Goal: Information Seeking & Learning: Learn about a topic

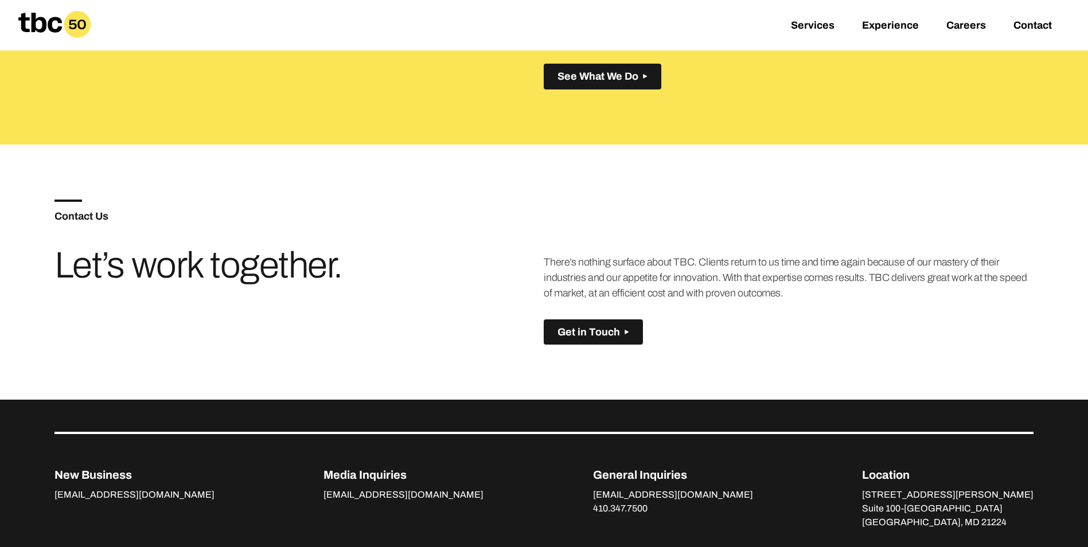
scroll to position [808, 0]
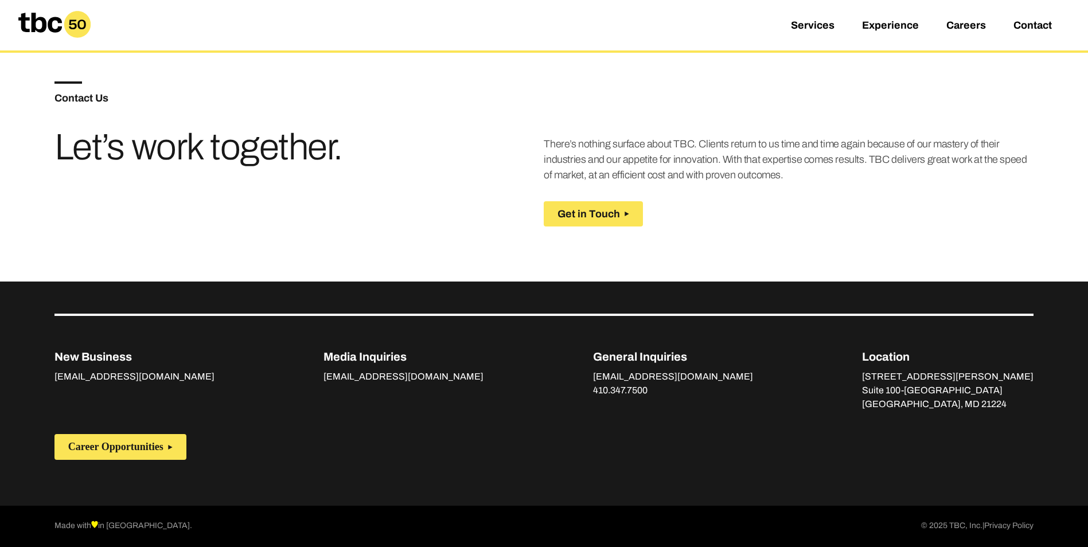
click at [591, 212] on span "Get in Touch" at bounding box center [589, 214] width 63 height 12
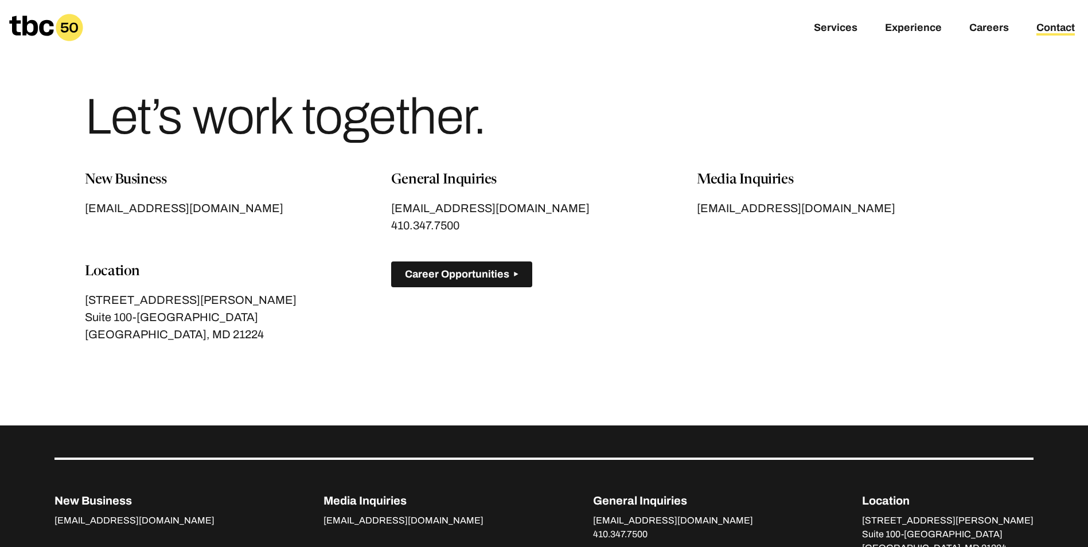
click at [459, 275] on span "Career Opportunities" at bounding box center [457, 274] width 104 height 12
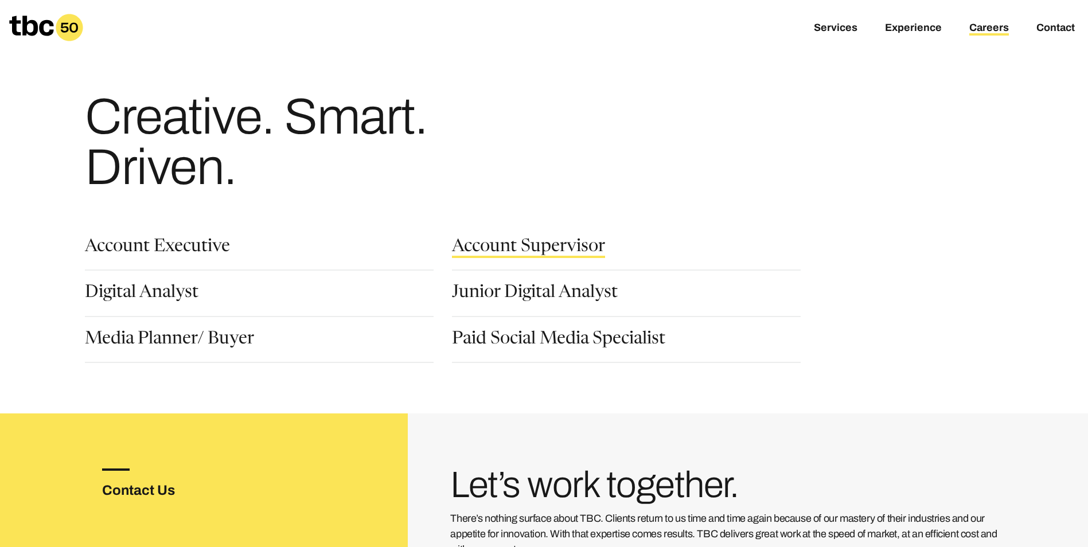
click at [507, 250] on link "Account Supervisor" at bounding box center [528, 249] width 153 height 20
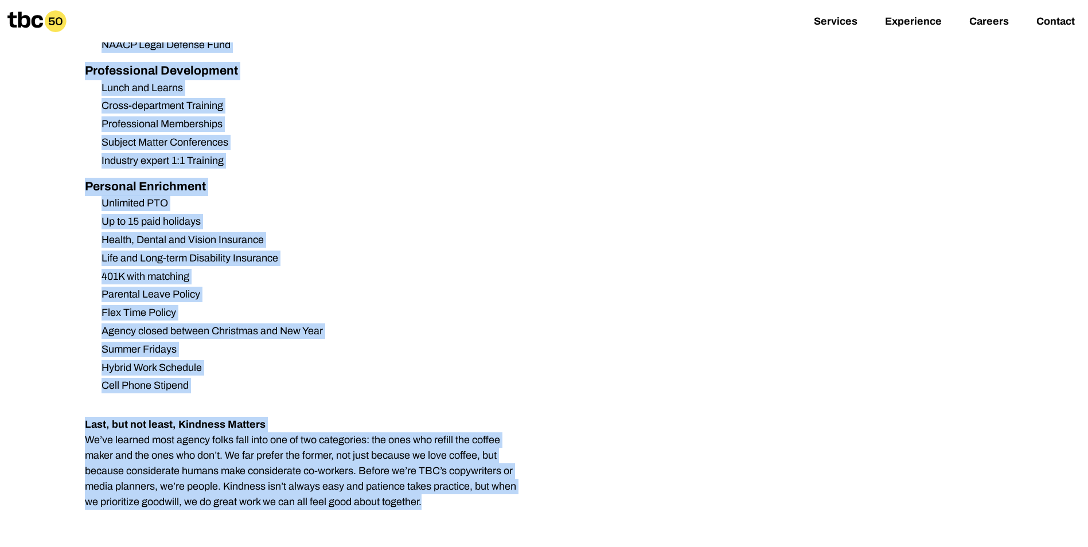
scroll to position [1550, 0]
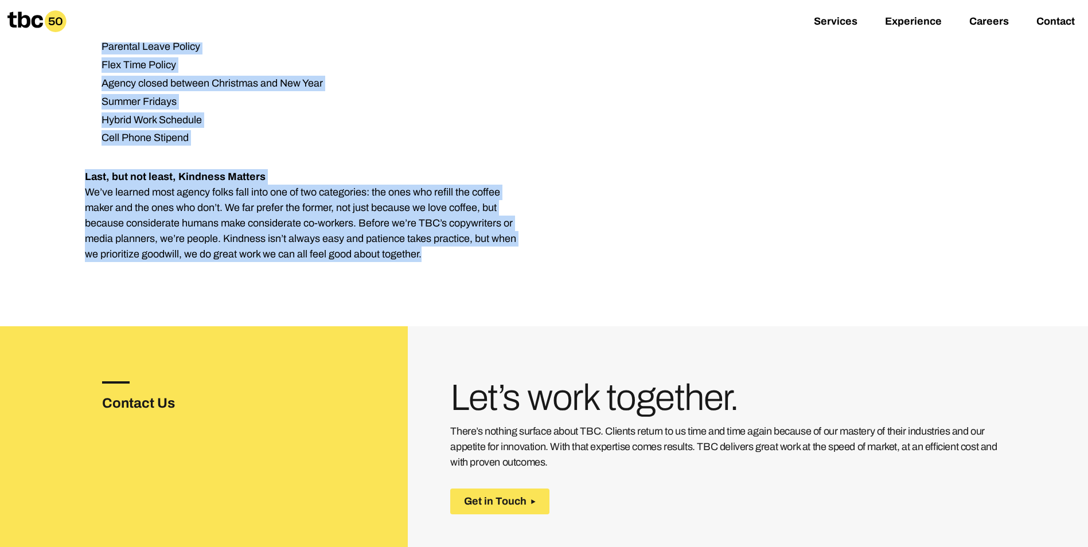
drag, startPoint x: 87, startPoint y: 254, endPoint x: 502, endPoint y: 240, distance: 416.1
copy div "LOR ip dolorsi a consectetu adi elitsedd eiusmodtemp incididuntut la etdo mag a…"
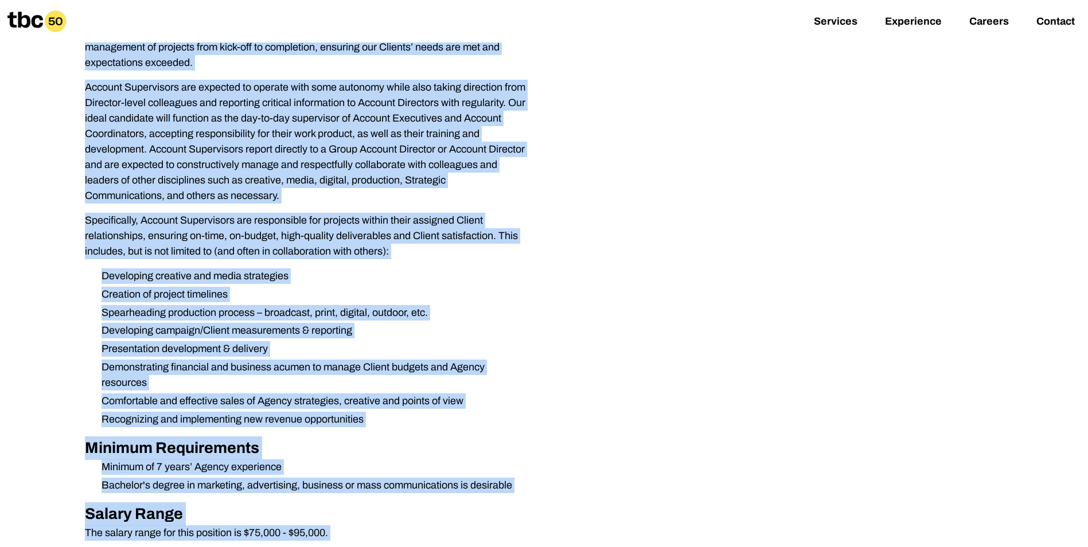
scroll to position [403, 0]
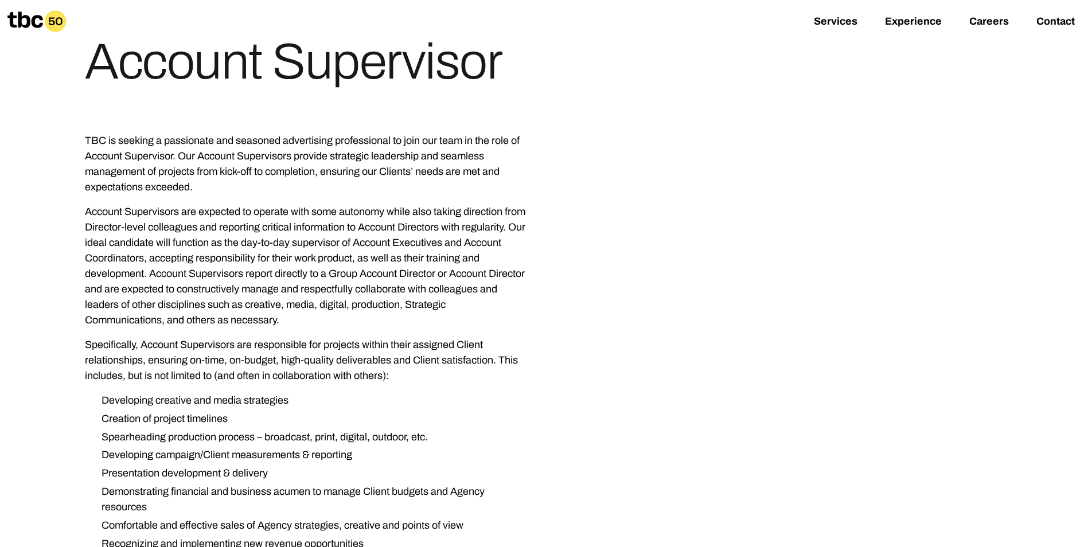
scroll to position [0, 0]
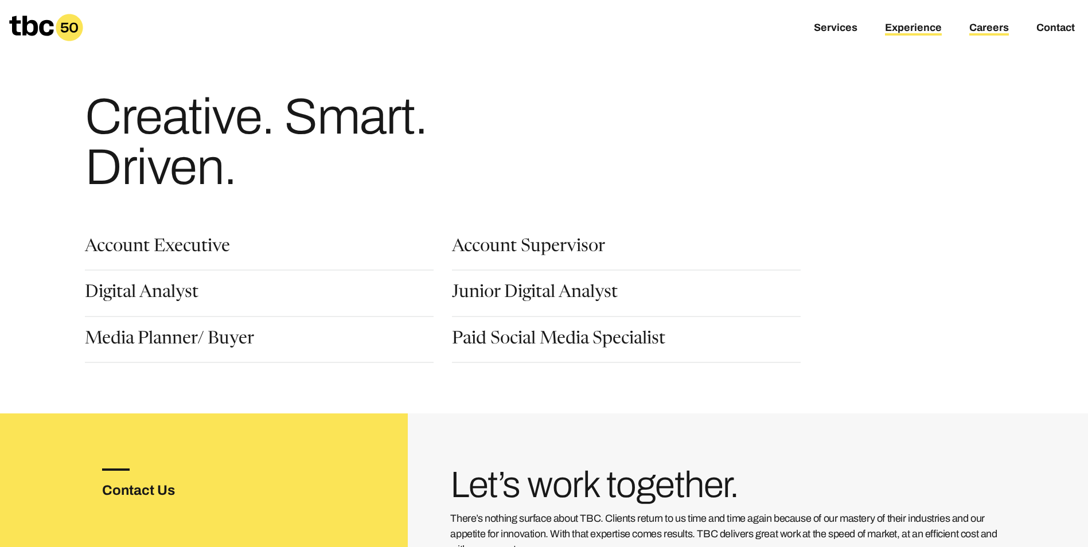
click at [904, 32] on link "Experience" at bounding box center [913, 29] width 57 height 14
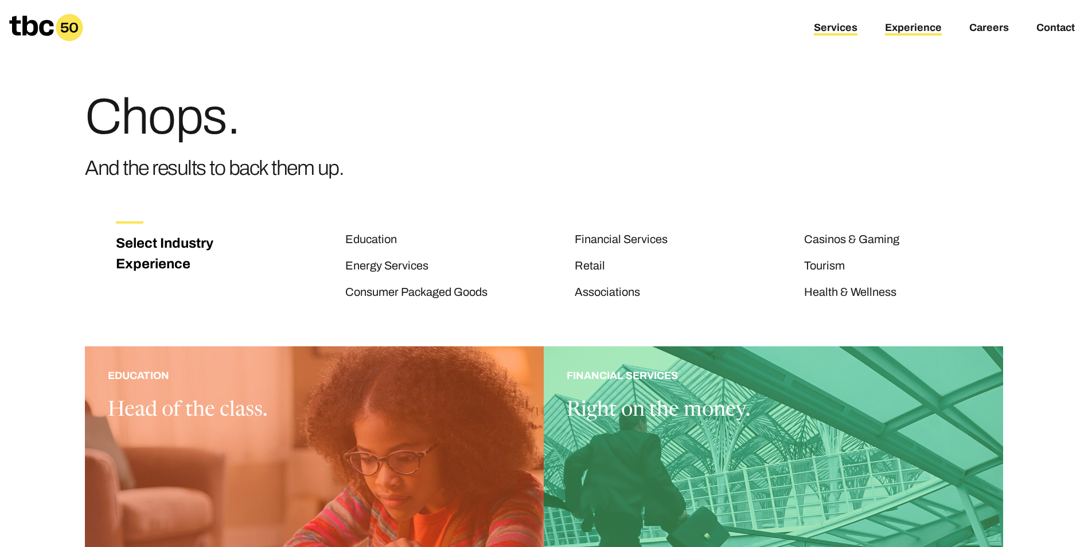
click at [848, 31] on link "Services" at bounding box center [836, 29] width 44 height 14
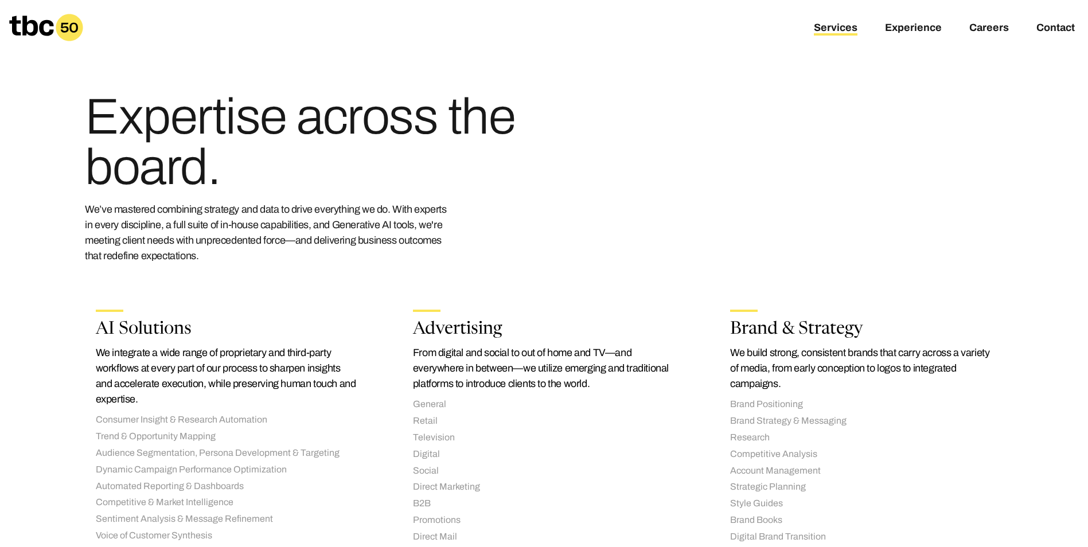
click at [33, 32] on icon at bounding box center [31, 25] width 44 height 20
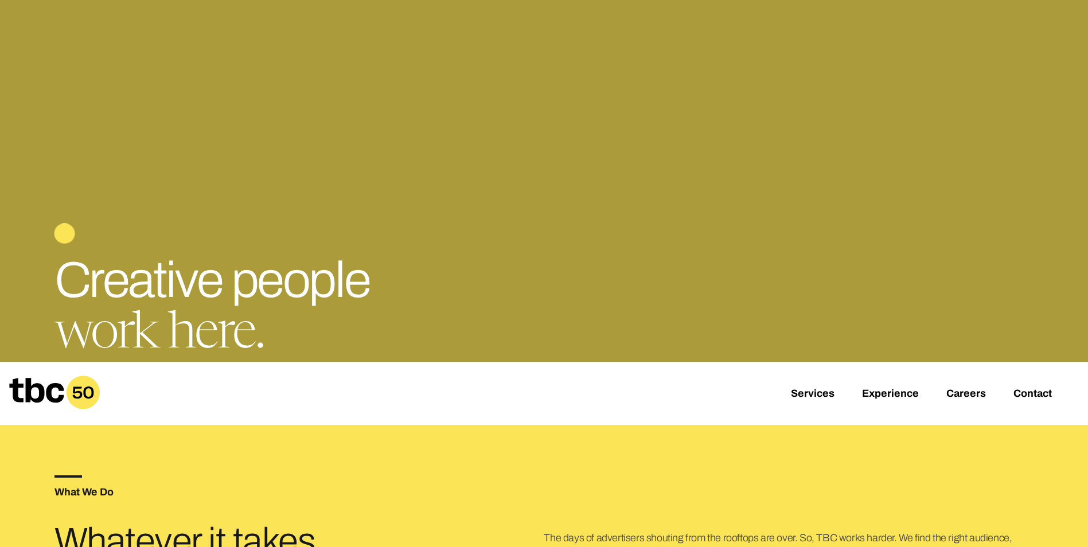
scroll to position [229, 0]
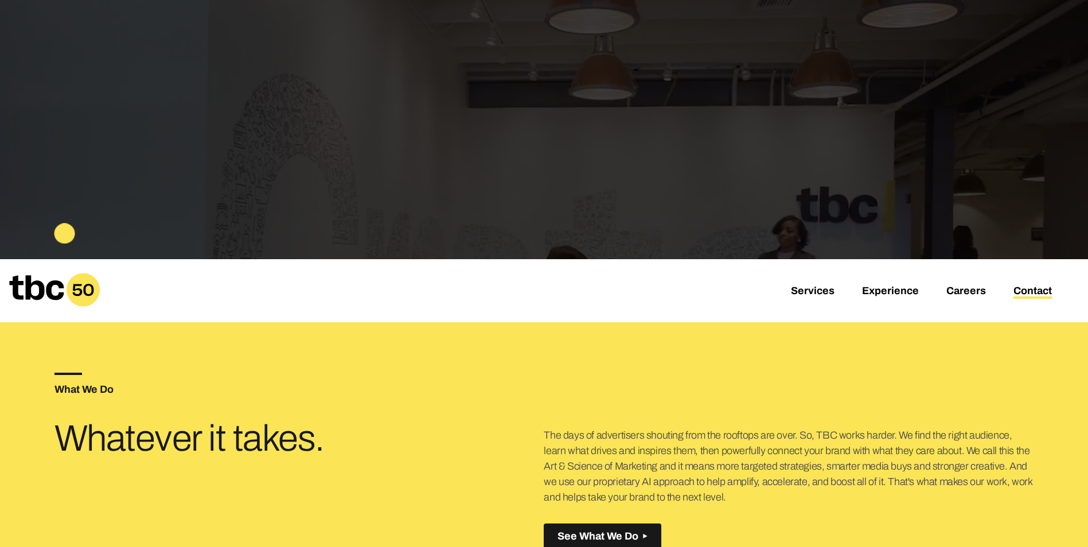
click at [1018, 292] on link "Contact" at bounding box center [1033, 292] width 38 height 14
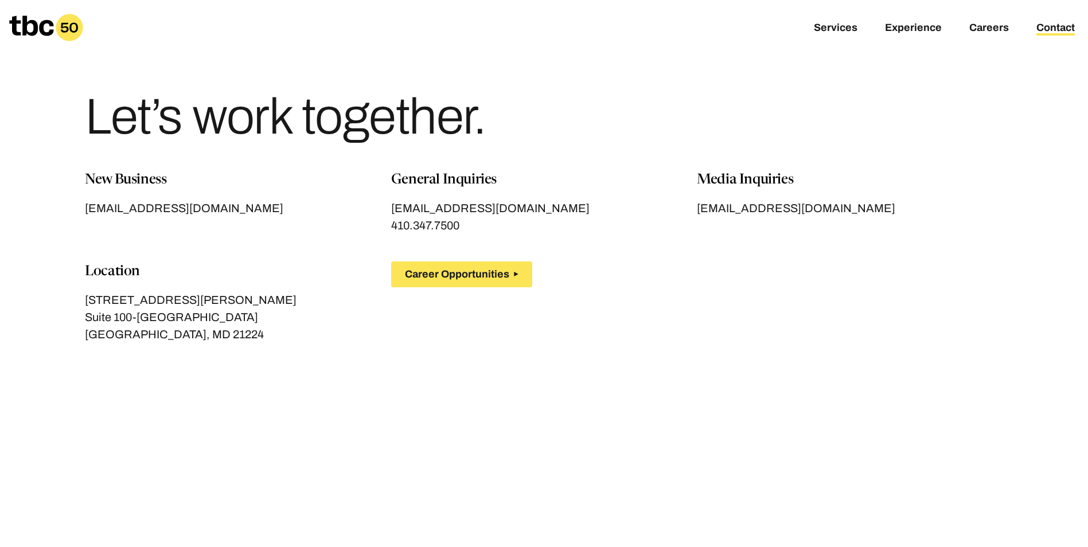
click at [148, 288] on div "Location [STREET_ADDRESS][PERSON_NAME]" at bounding box center [238, 302] width 306 height 81
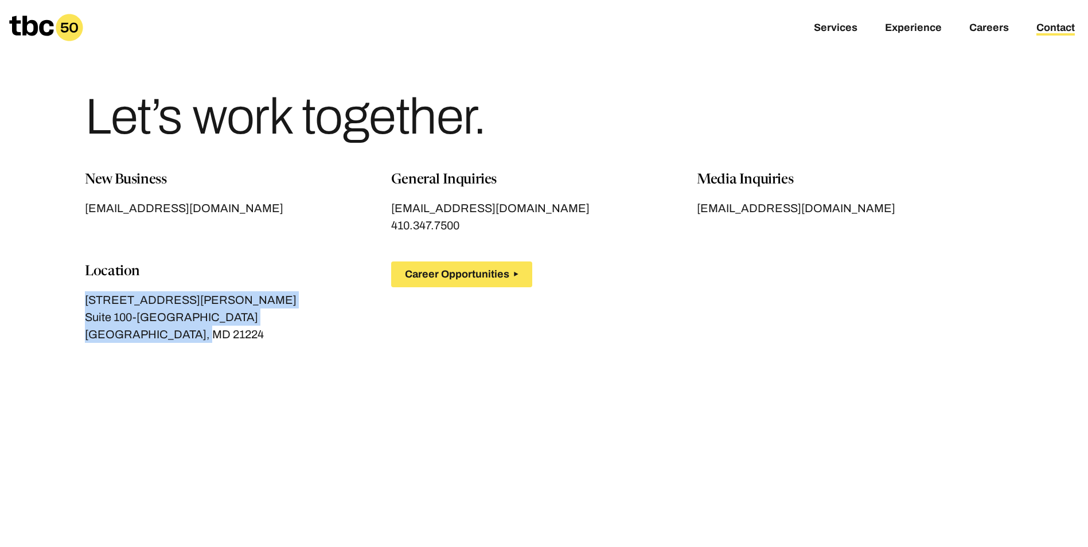
drag, startPoint x: 88, startPoint y: 301, endPoint x: 201, endPoint y: 337, distance: 118.8
click at [201, 337] on div "[STREET_ADDRESS][PERSON_NAME]" at bounding box center [238, 317] width 306 height 52
drag, startPoint x: 201, startPoint y: 337, endPoint x: 143, endPoint y: 315, distance: 61.6
copy div "[STREET_ADDRESS][PERSON_NAME]"
click at [389, 392] on section "New Business [EMAIL_ADDRESS][DOMAIN_NAME] General Inquiries [EMAIL_ADDRESS][DOM…" at bounding box center [543, 443] width 979 height 547
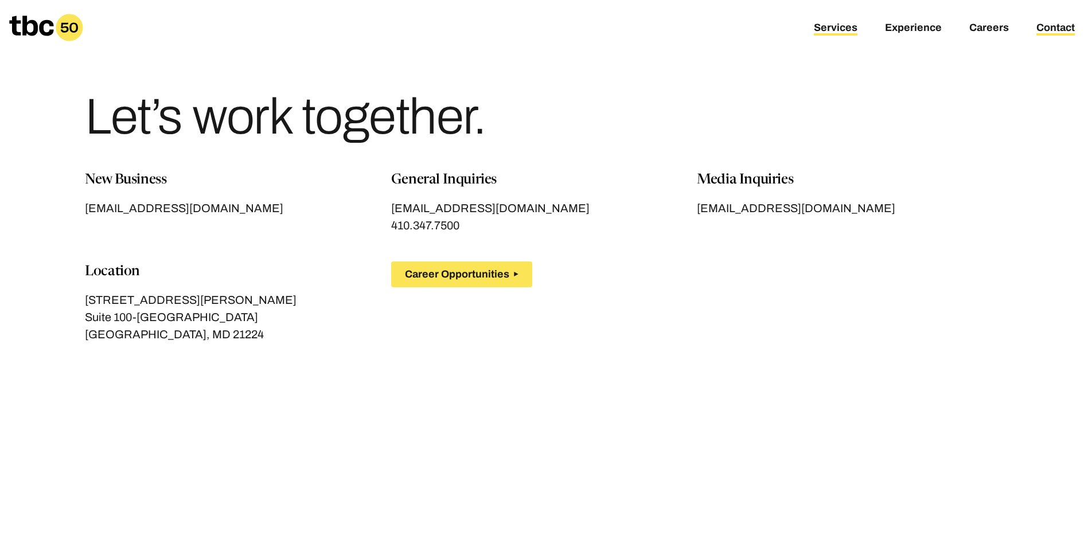
click at [840, 34] on link "Services" at bounding box center [836, 29] width 44 height 14
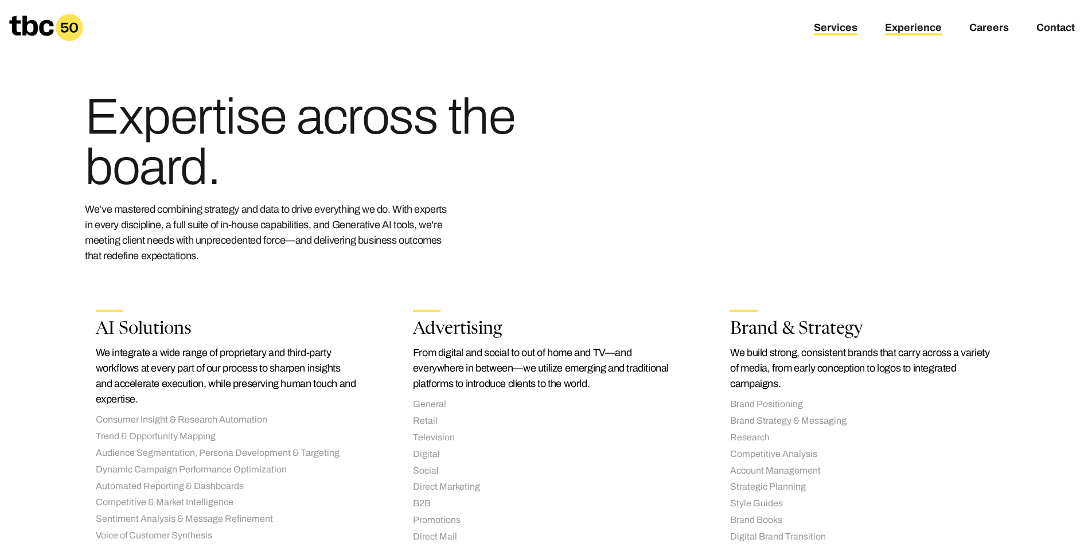
click at [909, 26] on link "Experience" at bounding box center [913, 29] width 57 height 14
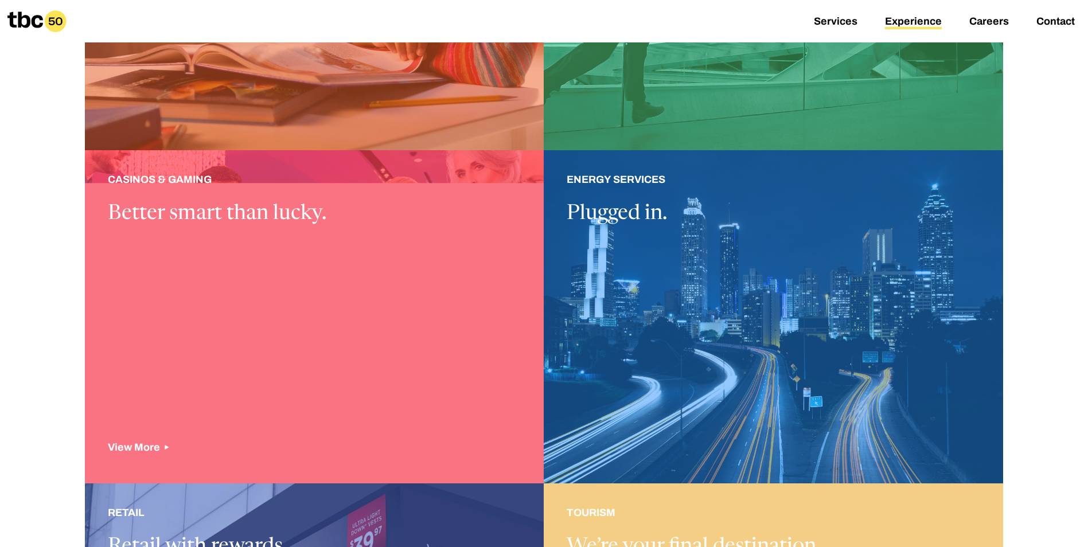
scroll to position [590, 0]
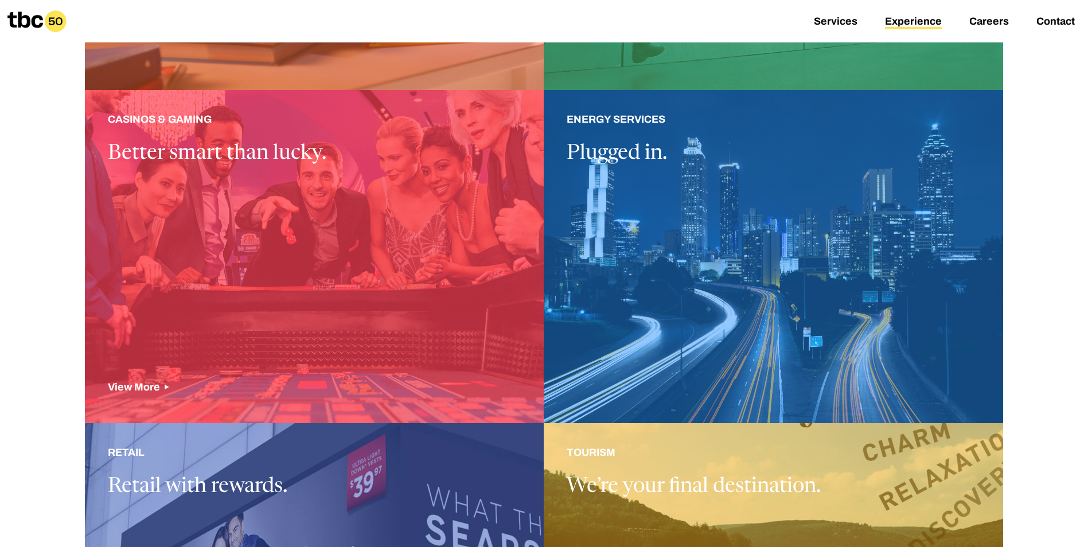
click at [329, 195] on div at bounding box center [314, 256] width 459 height 333
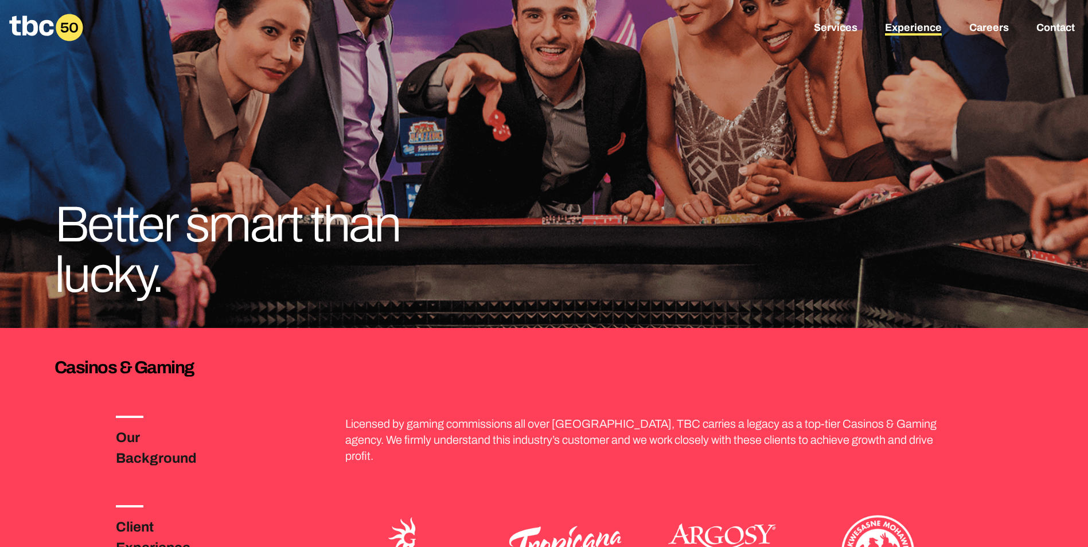
click at [903, 30] on link "Experience" at bounding box center [913, 29] width 57 height 14
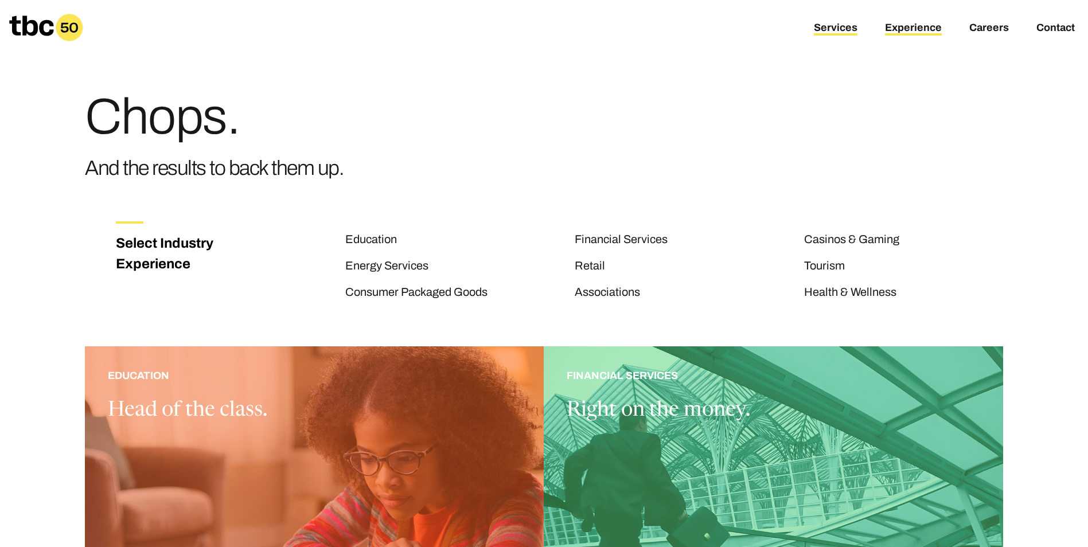
click at [825, 32] on link "Services" at bounding box center [836, 29] width 44 height 14
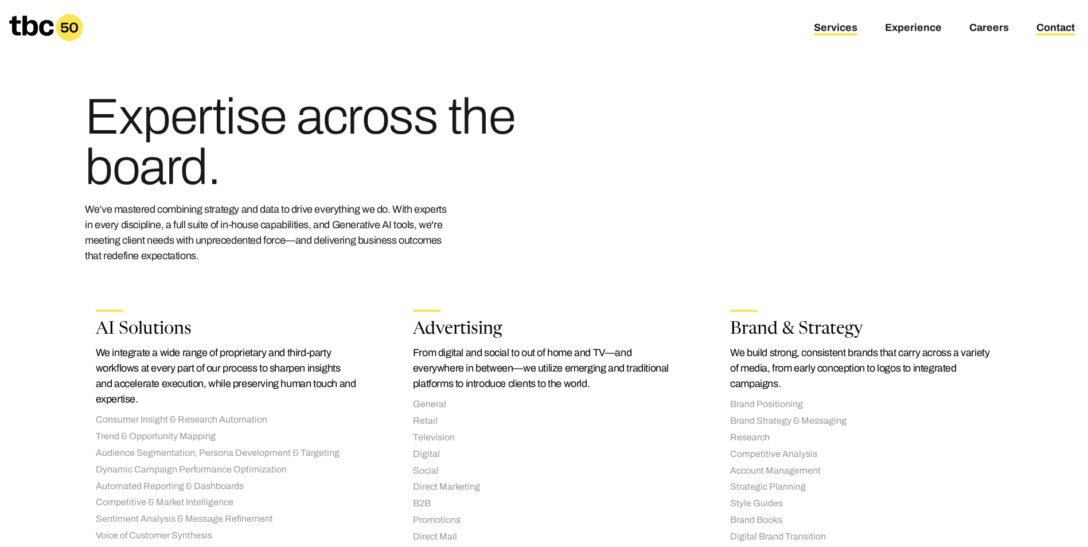
click at [1043, 33] on link "Contact" at bounding box center [1056, 29] width 38 height 14
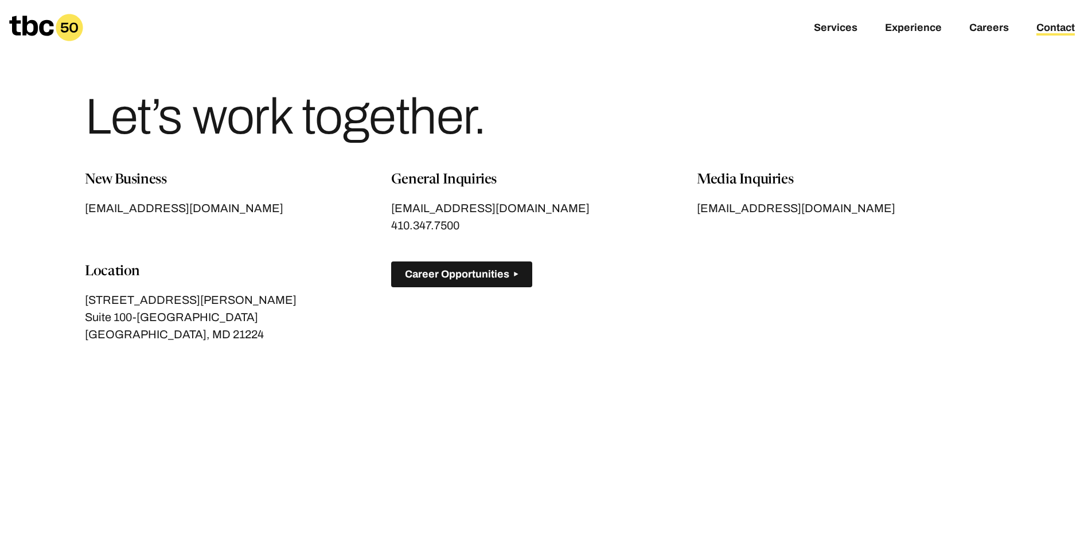
drag, startPoint x: 490, startPoint y: 258, endPoint x: 485, endPoint y: 276, distance: 19.6
click at [490, 258] on div "New Business [EMAIL_ADDRESS][DOMAIN_NAME] General Inquiries [EMAIL_ADDRESS][DOM…" at bounding box center [544, 270] width 918 height 201
click at [485, 278] on span "Career Opportunities" at bounding box center [457, 274] width 104 height 12
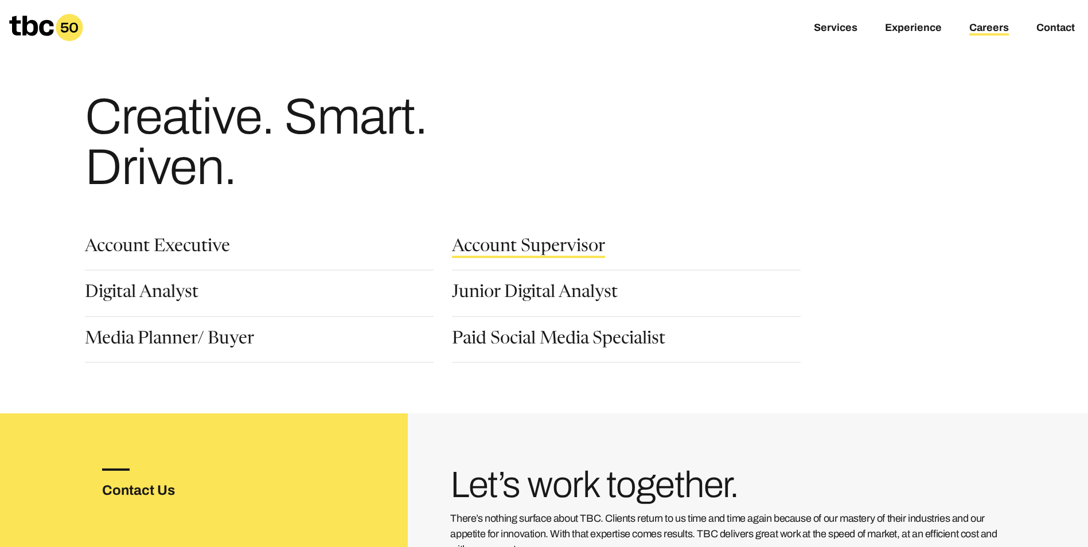
click at [509, 242] on link "Account Supervisor" at bounding box center [528, 249] width 153 height 20
